Goal: Task Accomplishment & Management: Manage account settings

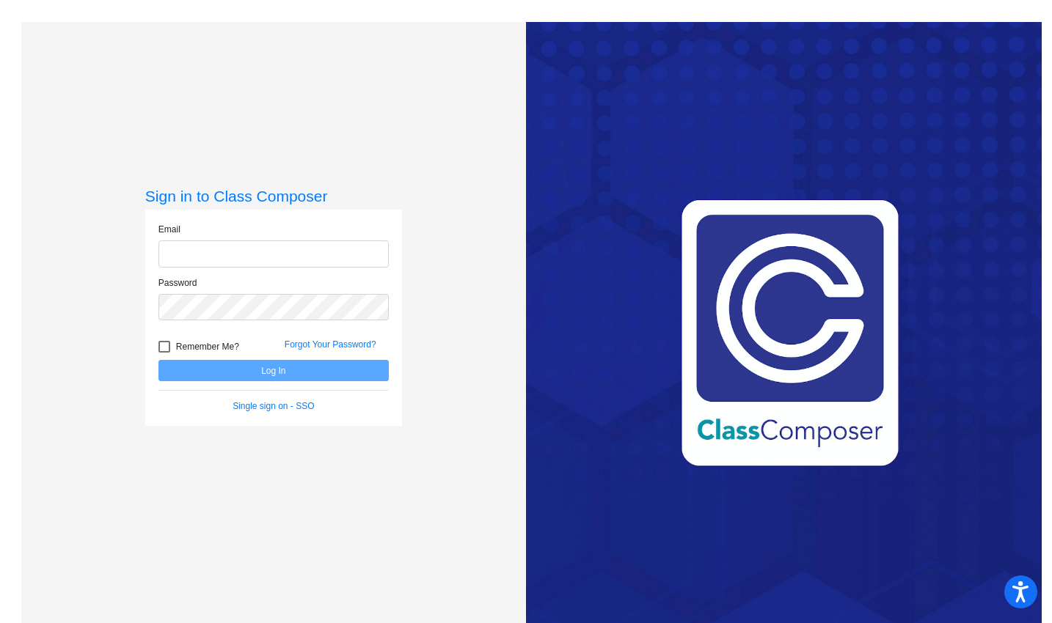
click at [227, 252] on input "email" at bounding box center [273, 254] width 230 height 27
type input "[EMAIL_ADDRESS][DOMAIN_NAME]"
click at [251, 410] on link "Single sign on - SSO" at bounding box center [273, 406] width 81 height 10
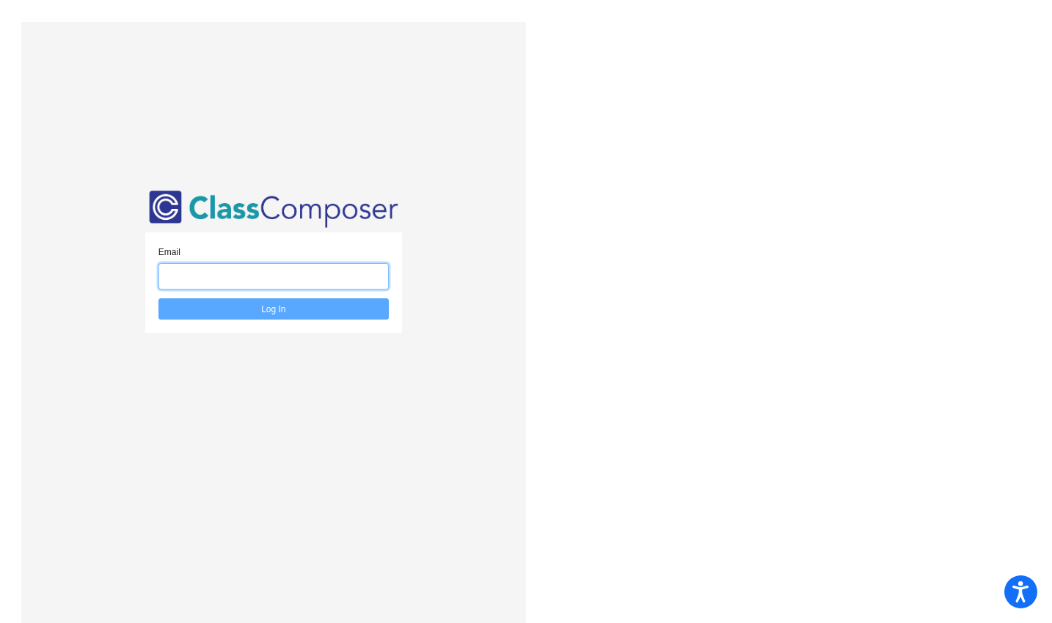
click at [230, 282] on input "email" at bounding box center [273, 276] width 230 height 27
type input "[EMAIL_ADDRESS][DOMAIN_NAME]"
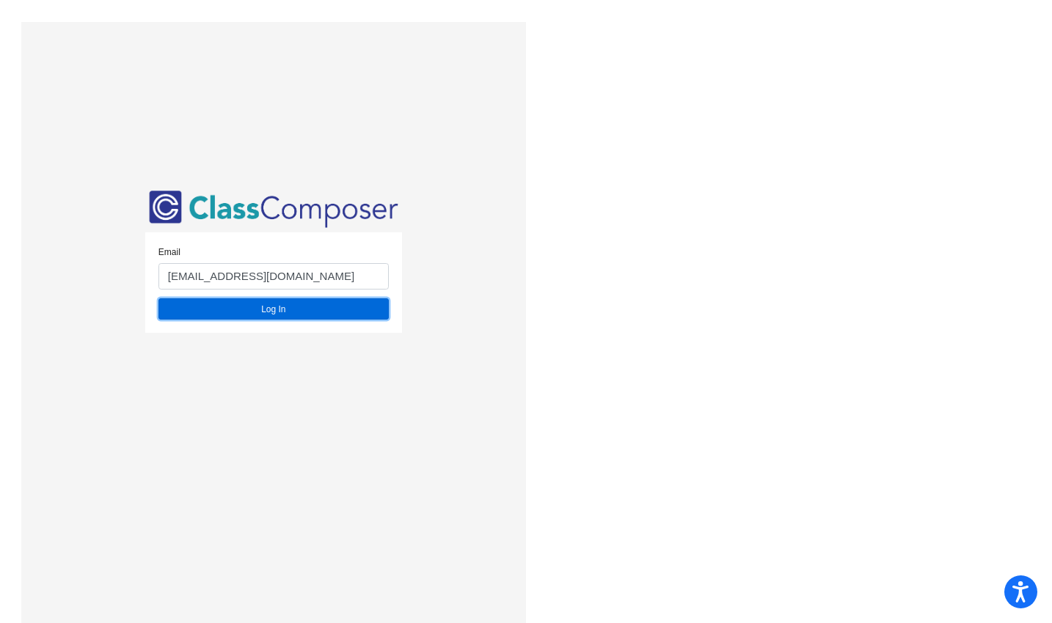
click at [264, 313] on button "Log In" at bounding box center [273, 309] width 230 height 21
click at [268, 307] on button "Log In" at bounding box center [273, 309] width 230 height 21
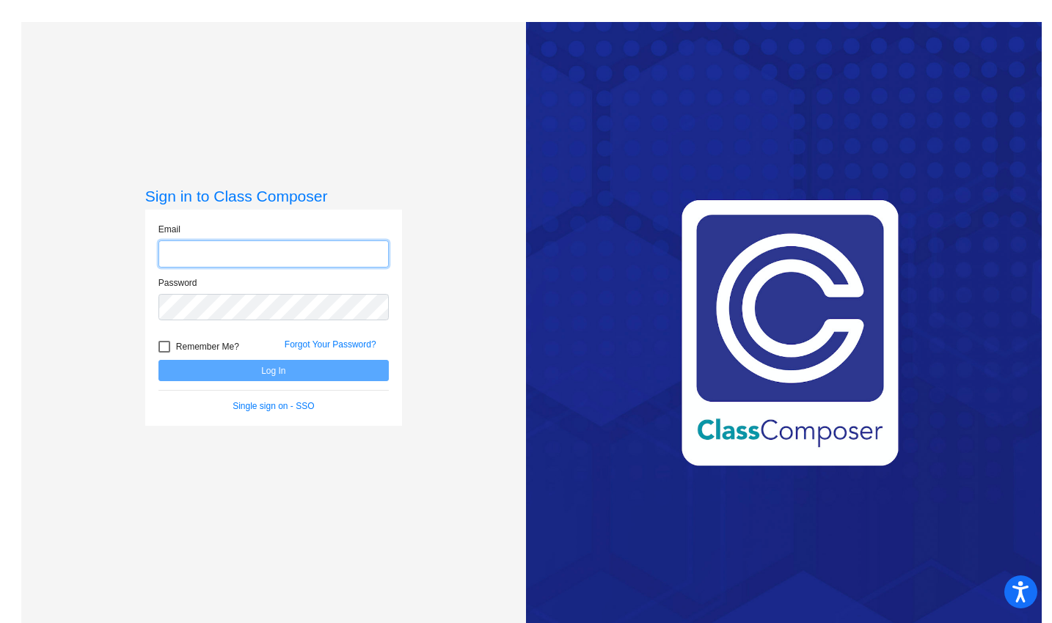
click at [172, 254] on input "email" at bounding box center [273, 254] width 230 height 27
type input "[EMAIL_ADDRESS][DOMAIN_NAME]"
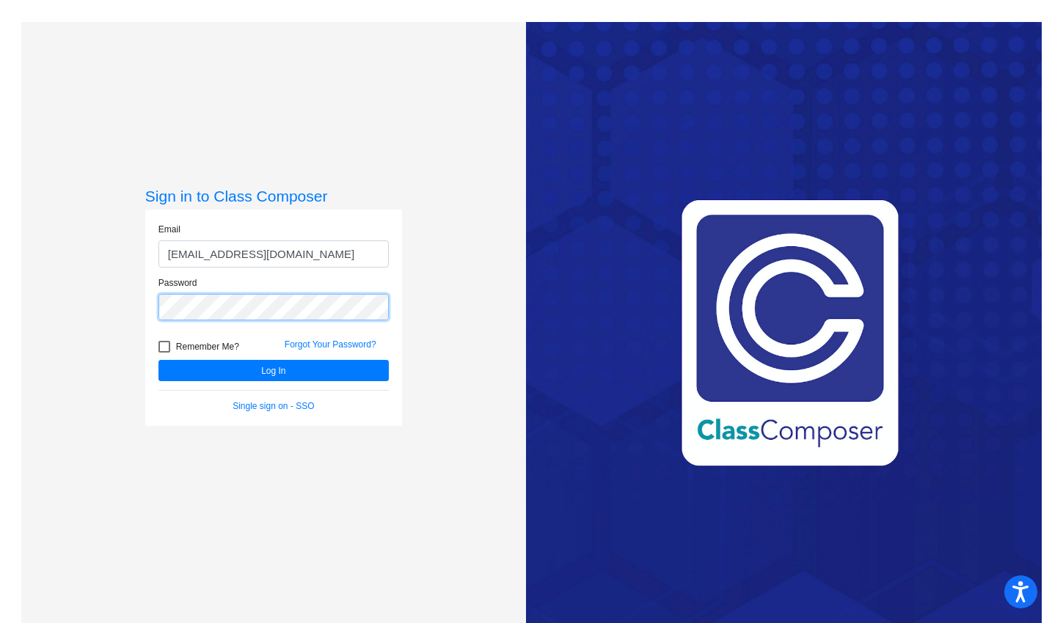
click at [158, 360] on button "Log In" at bounding box center [273, 370] width 230 height 21
click at [307, 338] on div "Forgot Your Password?" at bounding box center [337, 349] width 126 height 22
click at [307, 345] on link "Forgot Your Password?" at bounding box center [331, 345] width 92 height 10
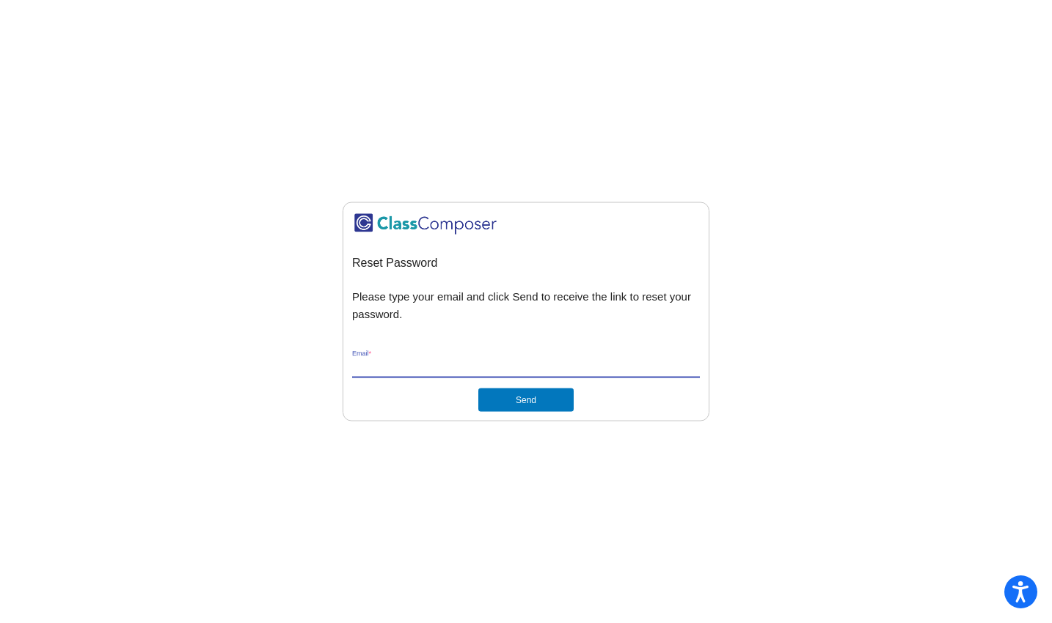
click at [432, 365] on input "Email *" at bounding box center [526, 366] width 348 height 13
type input "[EMAIL_ADDRESS][DOMAIN_NAME]"
click at [522, 401] on button "Send" at bounding box center [525, 399] width 95 height 23
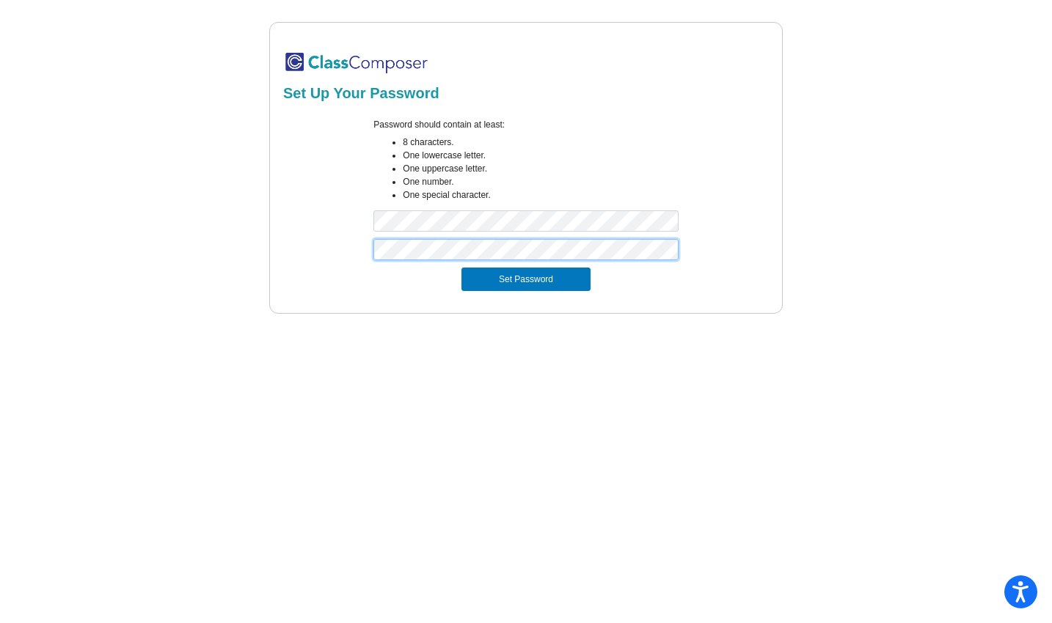
click at [461, 268] on button "Set Password" at bounding box center [525, 279] width 129 height 23
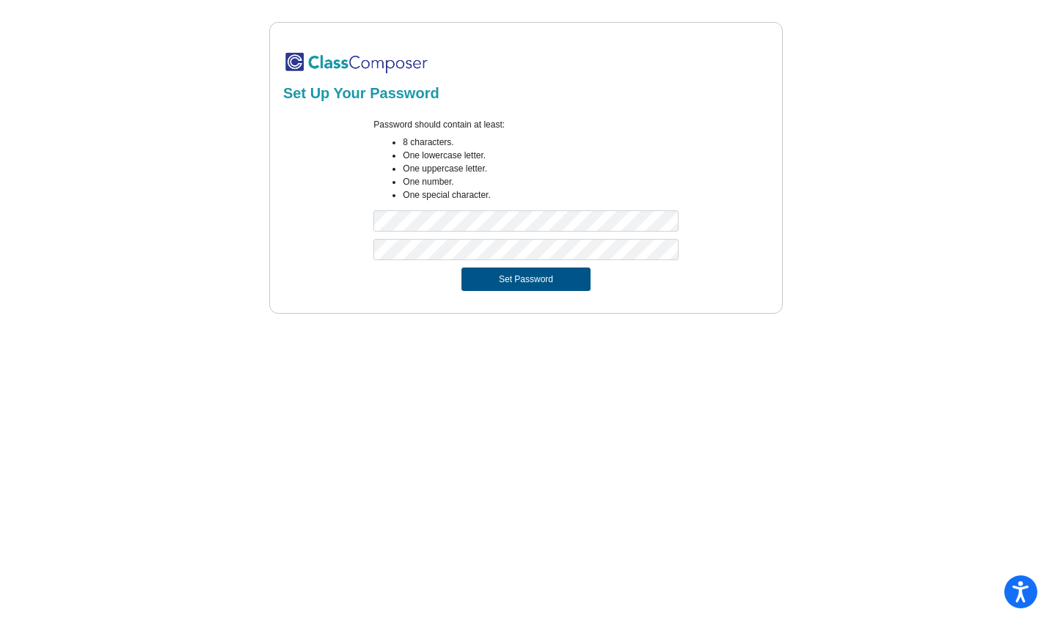
click at [509, 288] on button "Set Password" at bounding box center [525, 279] width 129 height 23
click at [502, 280] on button "Set Password" at bounding box center [525, 279] width 129 height 23
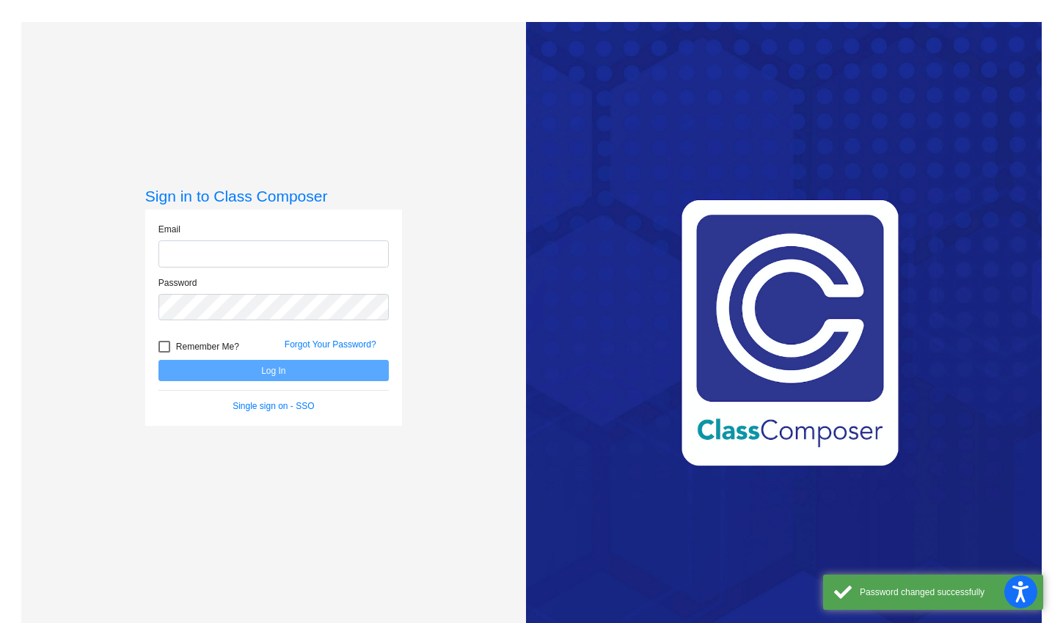
click at [239, 251] on input "email" at bounding box center [273, 254] width 230 height 27
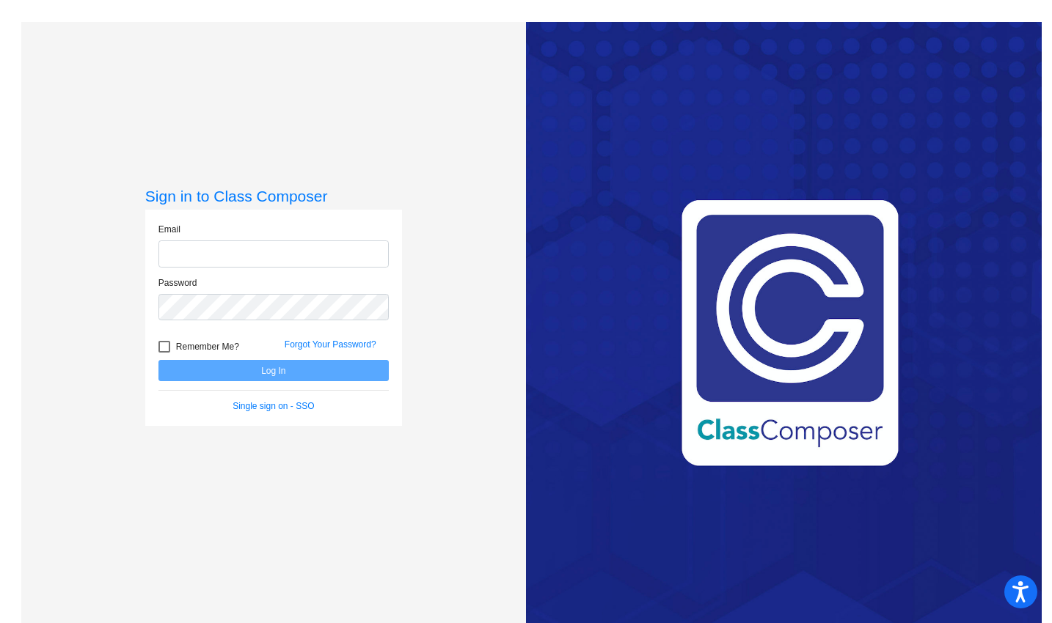
type input "[EMAIL_ADDRESS][DOMAIN_NAME]"
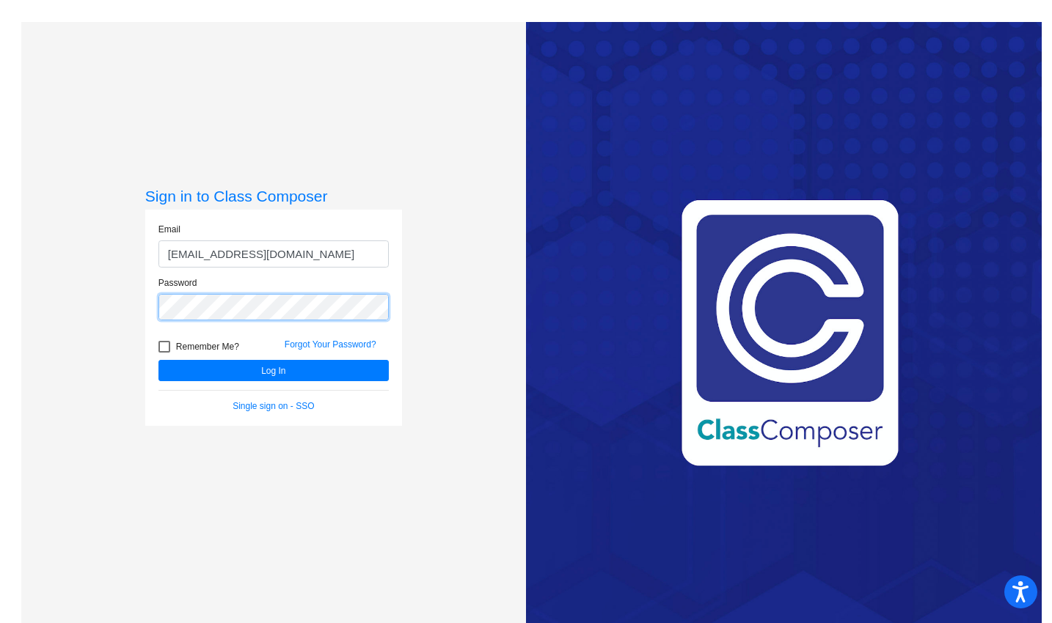
click at [158, 360] on button "Log In" at bounding box center [273, 370] width 230 height 21
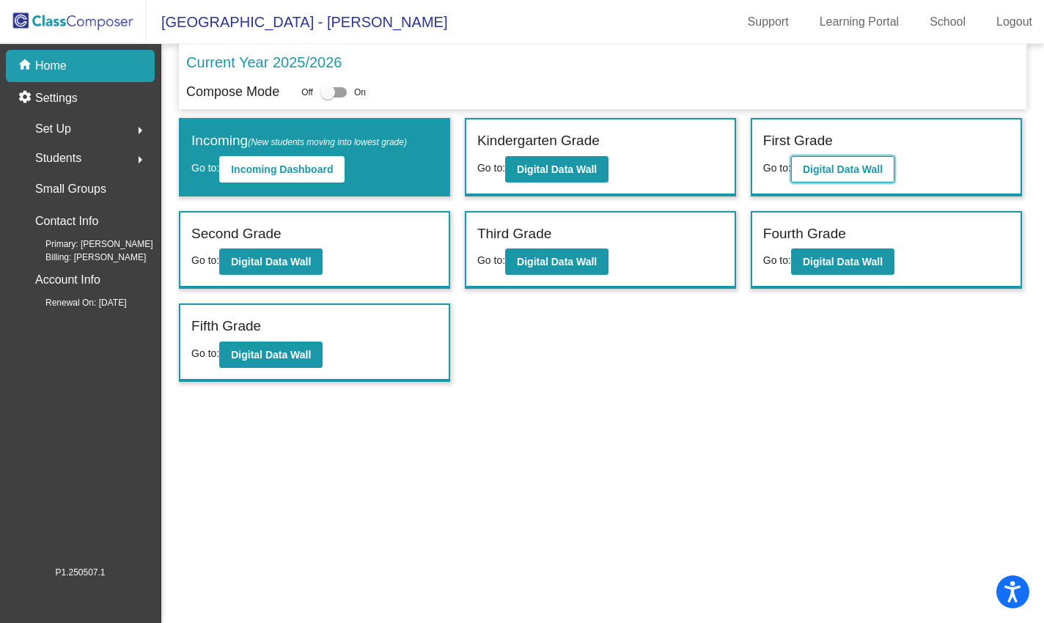
click at [853, 168] on b "Digital Data Wall" at bounding box center [843, 170] width 80 height 12
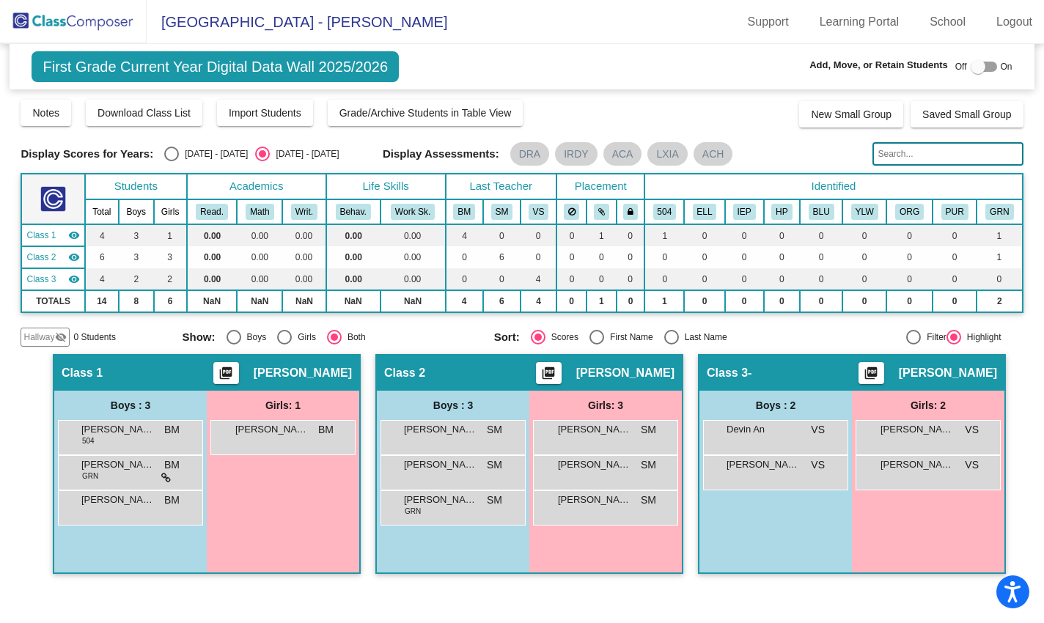
click at [254, 71] on span "First Grade Current Year Digital Data Wall 2025/2026" at bounding box center [215, 66] width 367 height 31
click at [68, 9] on img at bounding box center [73, 21] width 147 height 43
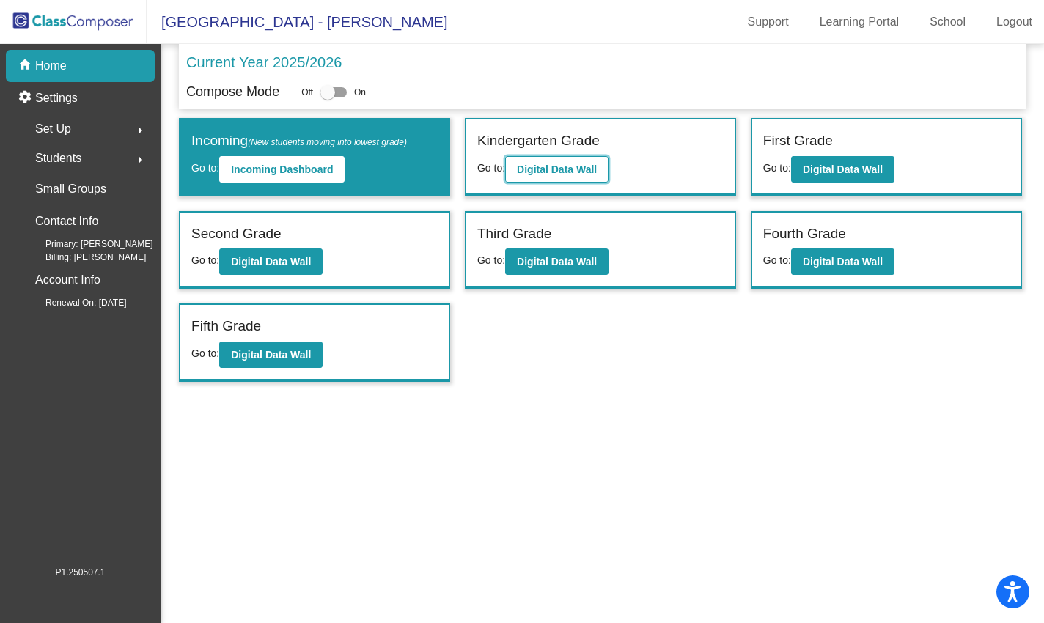
click at [566, 173] on b "Digital Data Wall" at bounding box center [557, 170] width 80 height 12
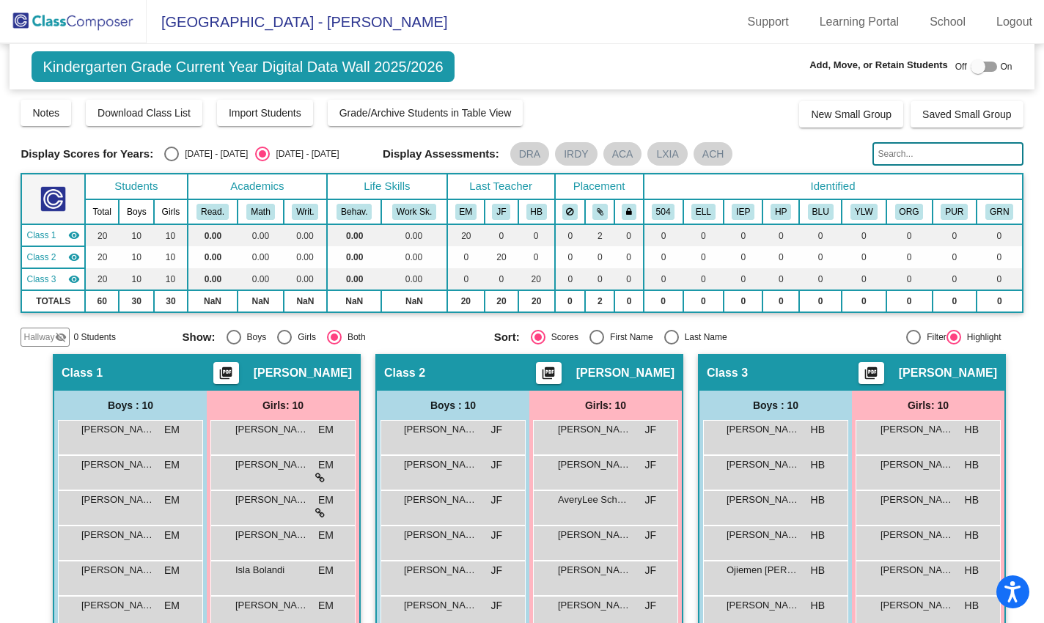
click at [83, 12] on img at bounding box center [73, 21] width 147 height 43
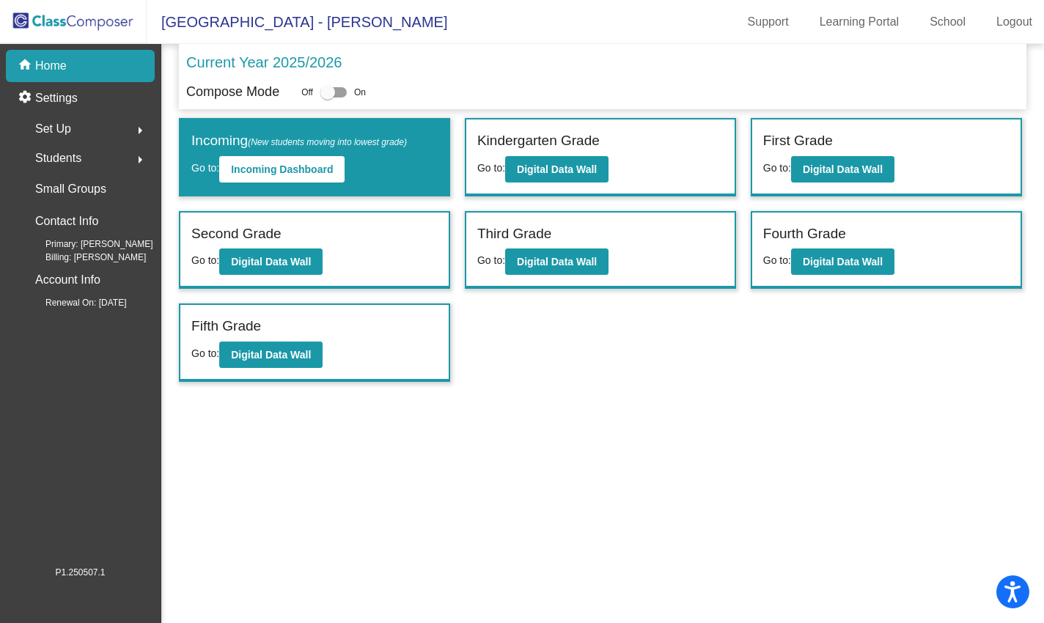
click at [329, 92] on div at bounding box center [328, 92] width 15 height 15
click at [328, 98] on input "checkbox" at bounding box center [327, 98] width 1 height 1
checkbox input "true"
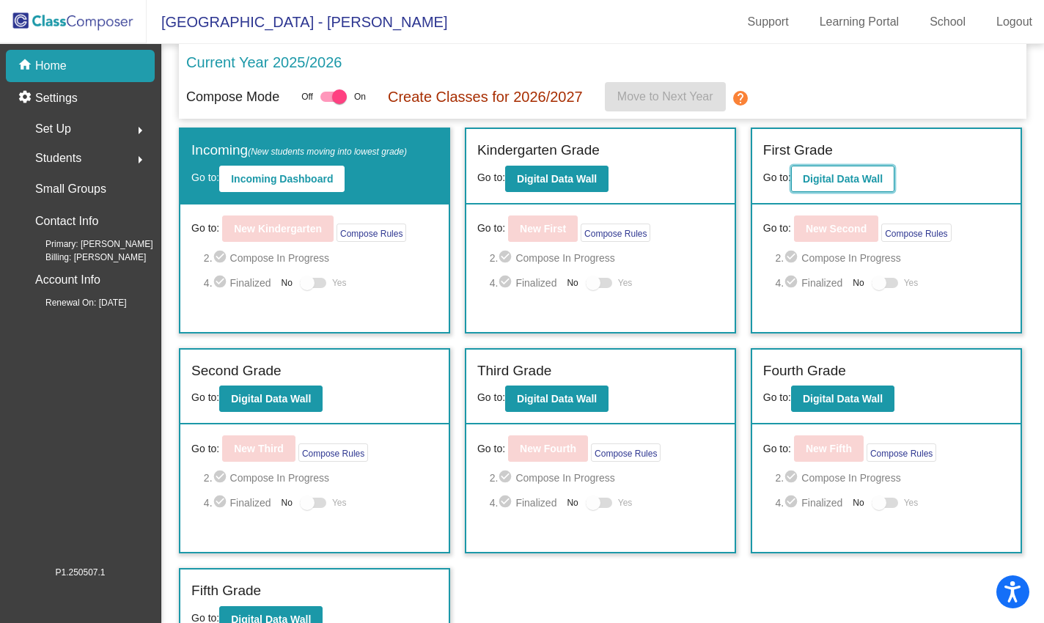
click at [850, 176] on b "Digital Data Wall" at bounding box center [843, 179] width 80 height 12
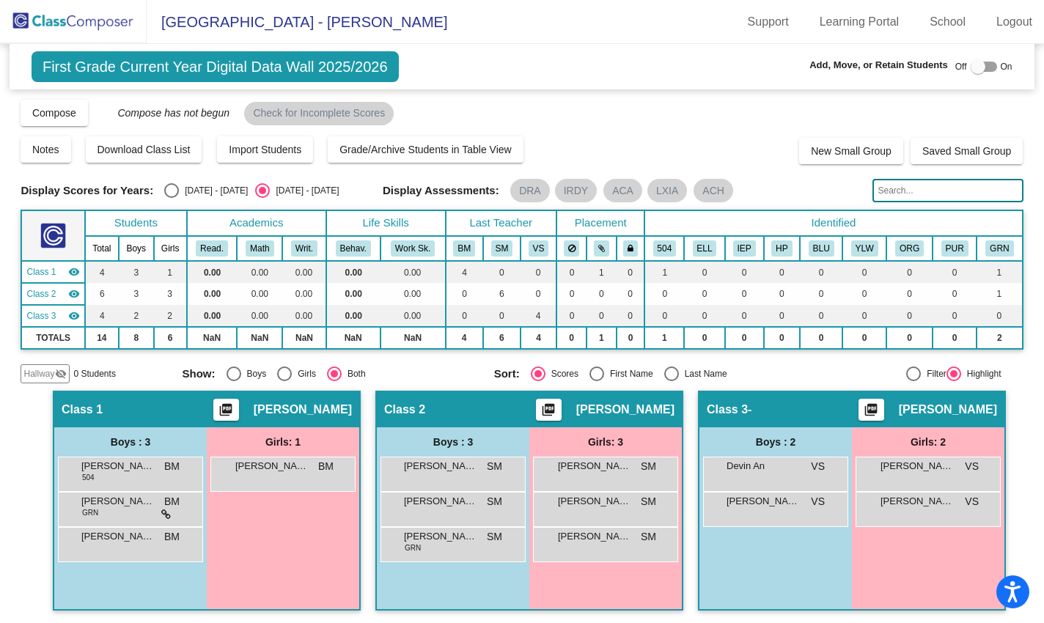
click at [80, 25] on img at bounding box center [73, 21] width 147 height 43
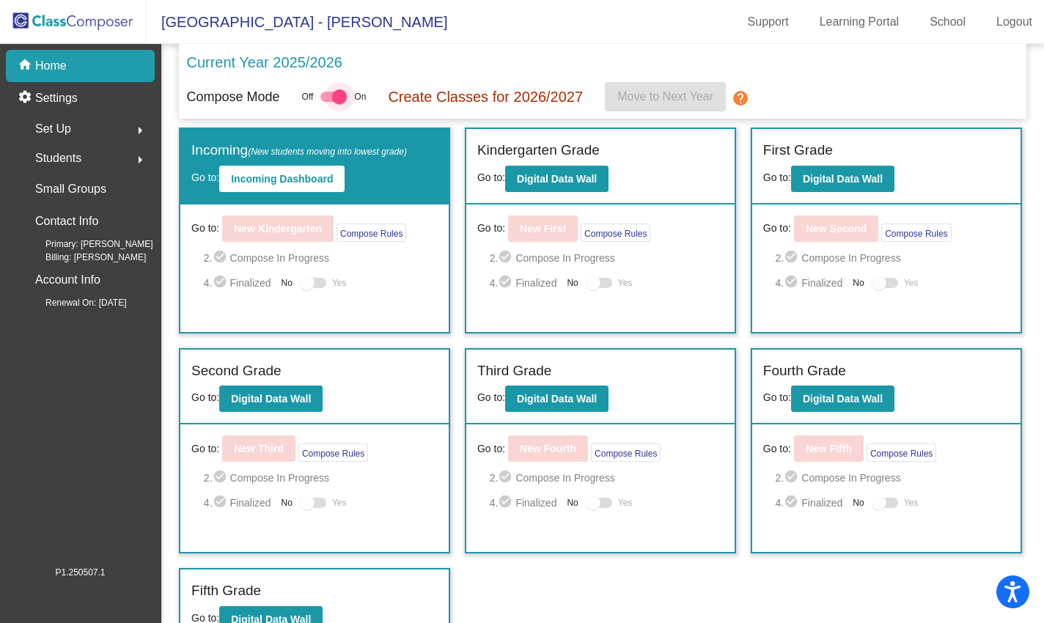
click at [336, 95] on div at bounding box center [339, 96] width 15 height 15
click at [328, 102] on input "checkbox" at bounding box center [327, 102] width 1 height 1
checkbox input "false"
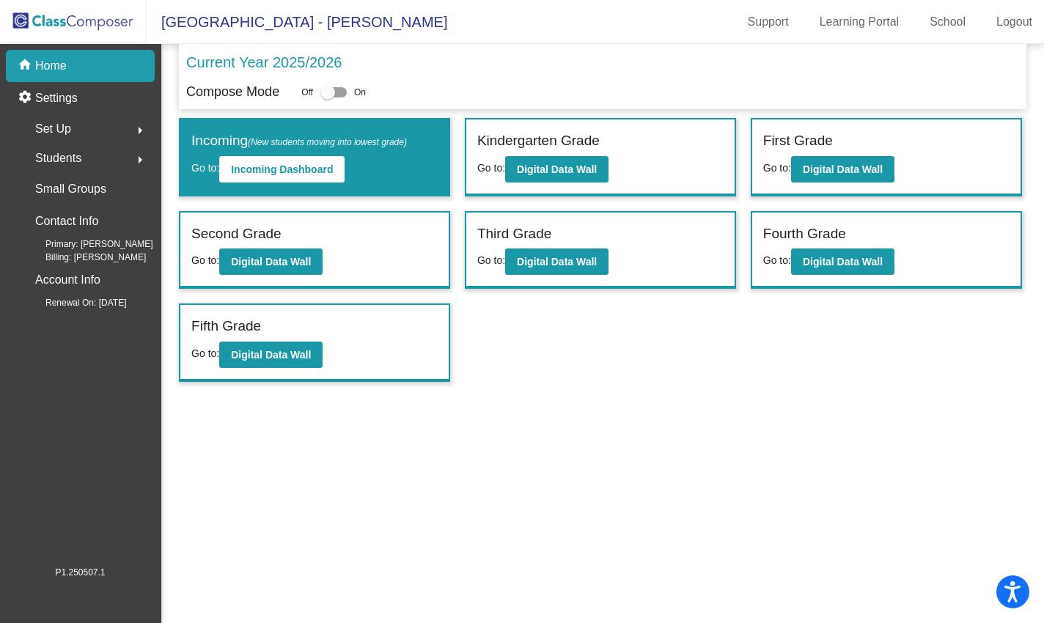
click at [801, 145] on label "First Grade" at bounding box center [799, 141] width 70 height 21
click at [797, 137] on label "First Grade" at bounding box center [799, 141] width 70 height 21
click at [838, 171] on b "Digital Data Wall" at bounding box center [843, 170] width 80 height 12
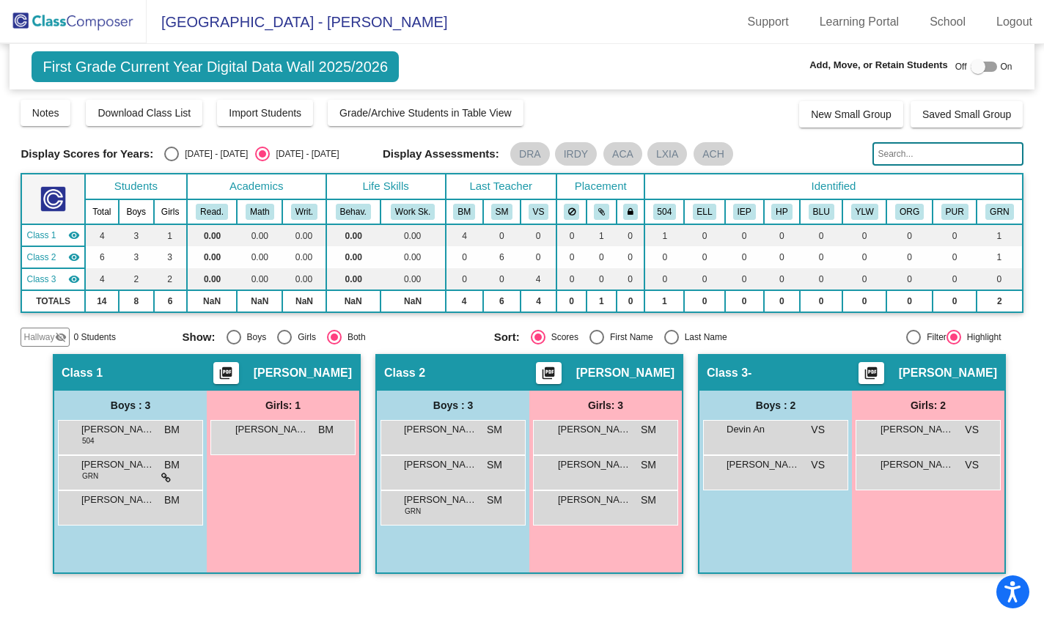
click at [82, 21] on img at bounding box center [73, 21] width 147 height 43
